Goal: Check status: Check status

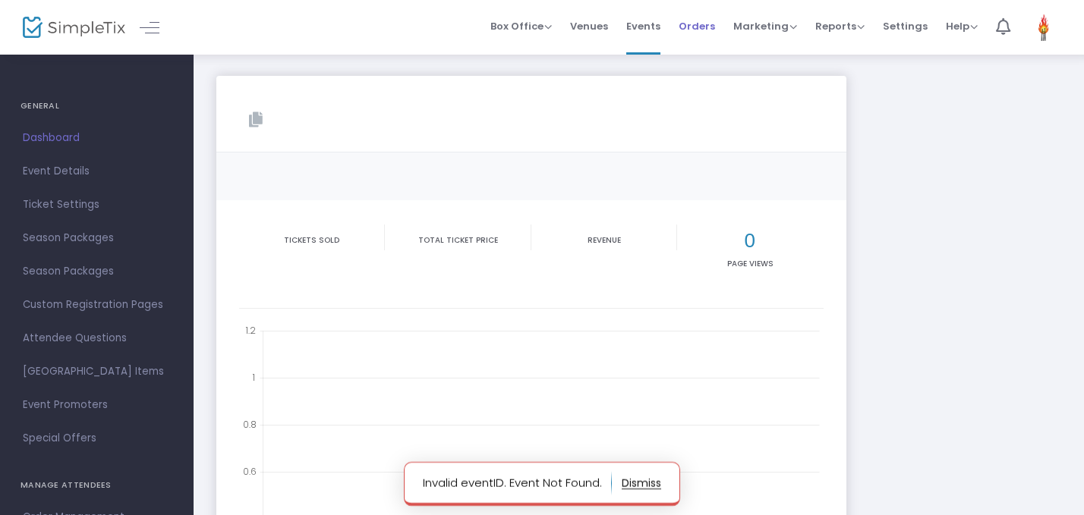
click at [701, 31] on span "Orders" at bounding box center [697, 26] width 36 height 39
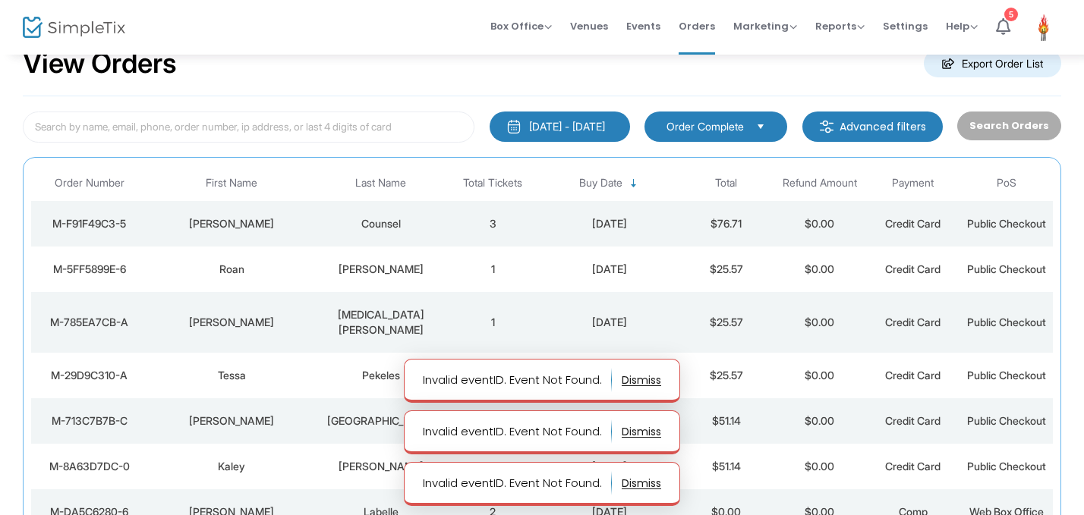
scroll to position [45, 0]
click at [452, 222] on td "3" at bounding box center [492, 223] width 93 height 46
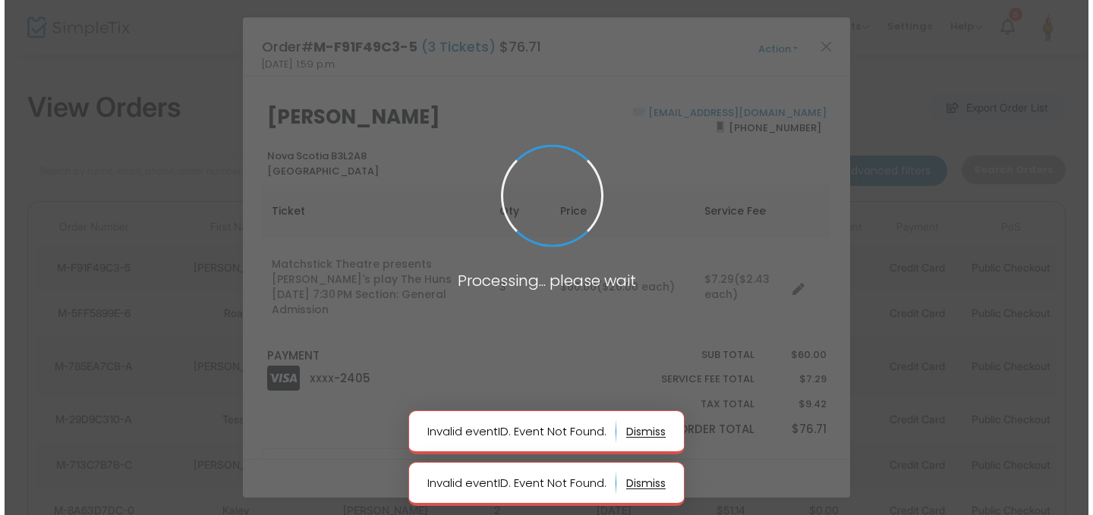
scroll to position [0, 0]
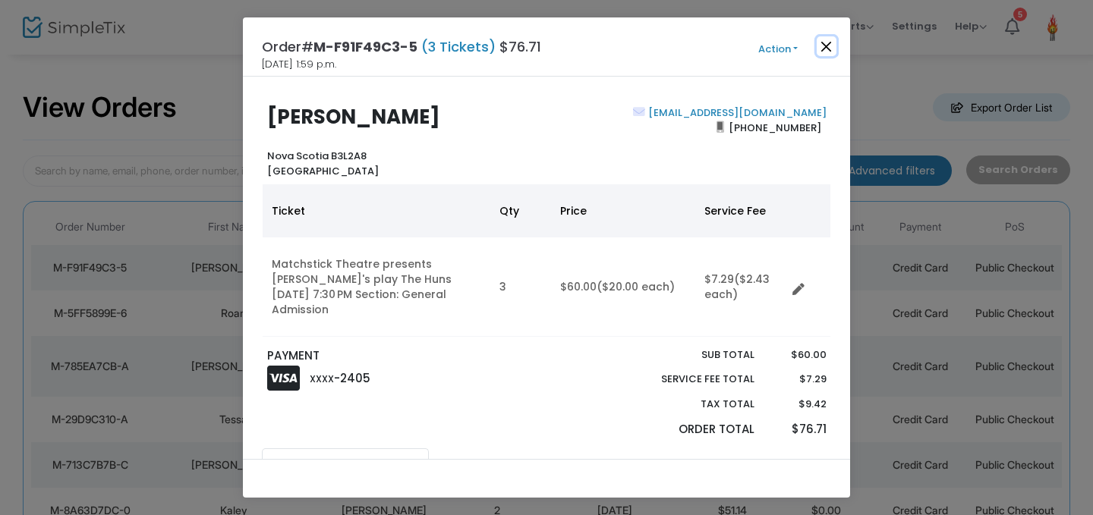
click at [831, 47] on button "Close" at bounding box center [827, 46] width 20 height 20
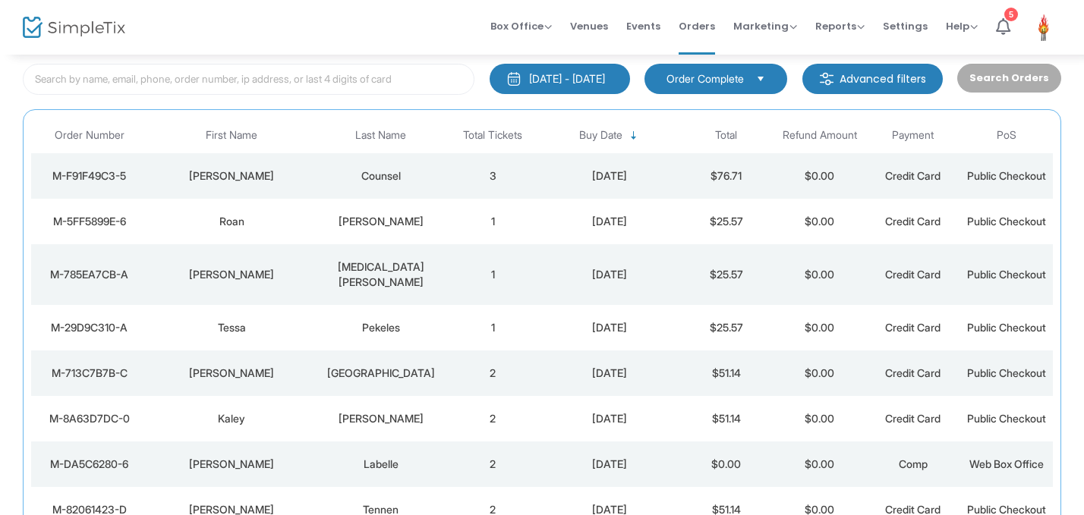
scroll to position [94, 0]
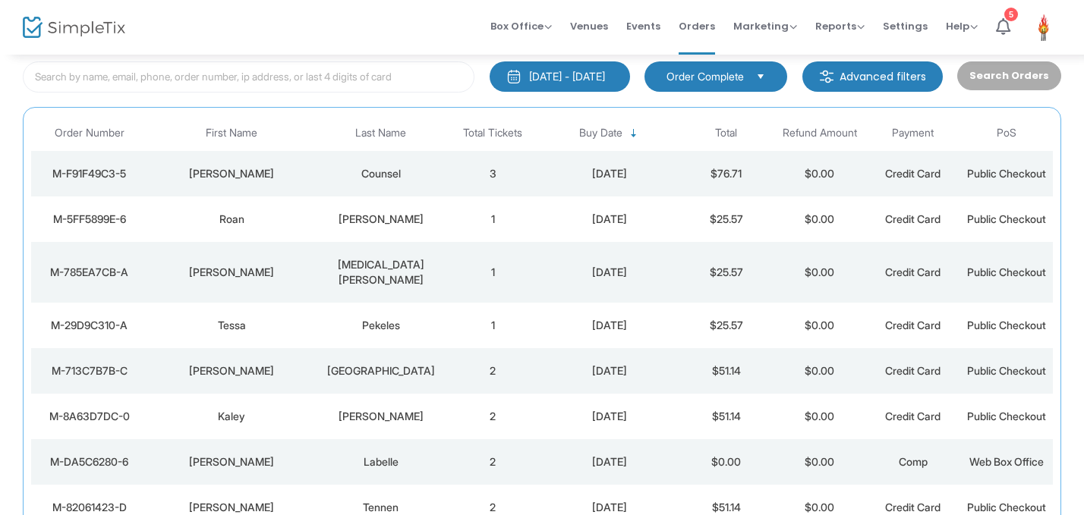
click at [490, 179] on td "3" at bounding box center [492, 174] width 93 height 46
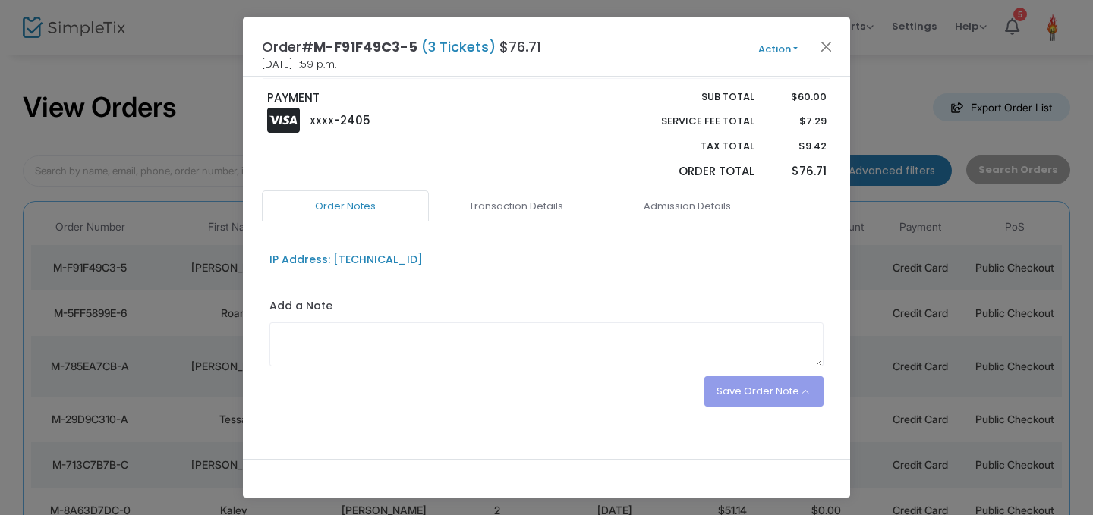
scroll to position [0, 0]
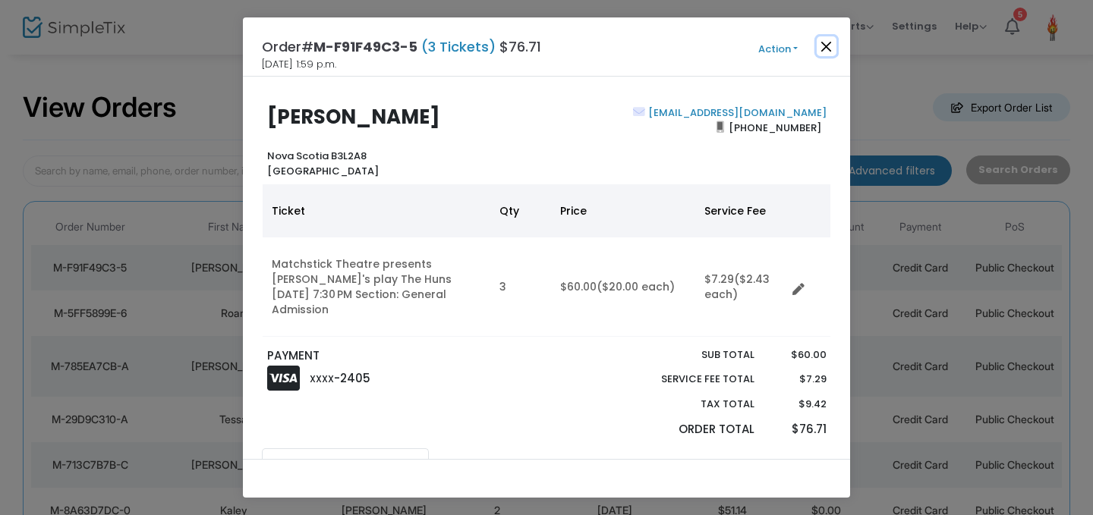
click at [828, 49] on button "Close" at bounding box center [827, 46] width 20 height 20
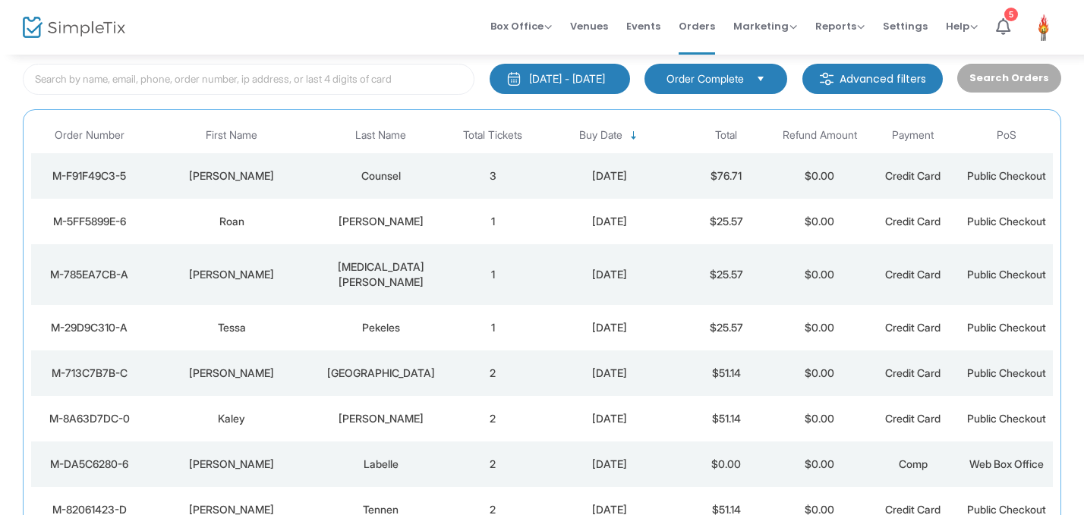
scroll to position [94, 0]
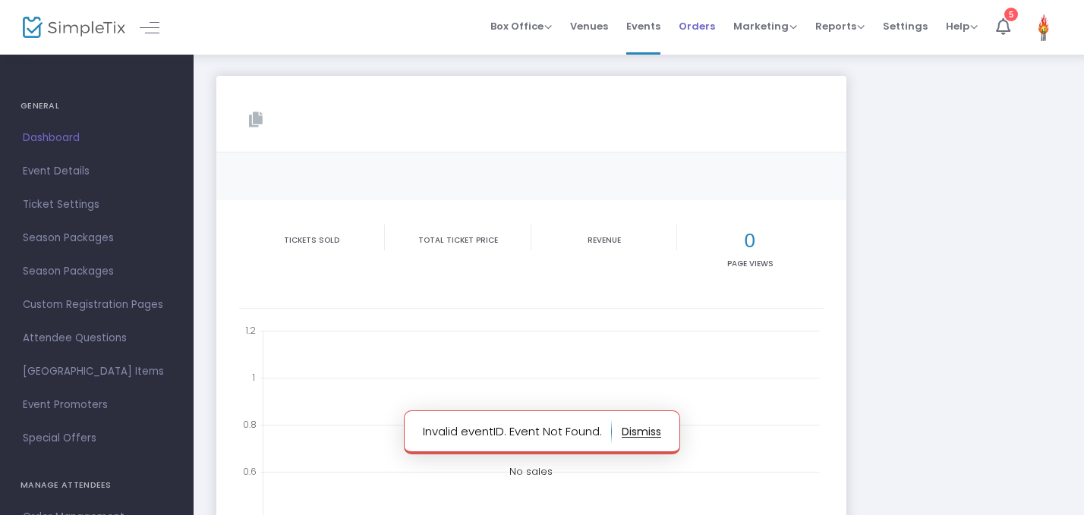
click at [704, 15] on span "Orders" at bounding box center [697, 26] width 36 height 39
